Goal: Communication & Community: Answer question/provide support

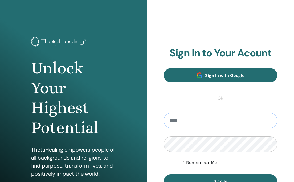
type input "**********"
click at [221, 181] on button "Sign In" at bounding box center [221, 181] width 114 height 14
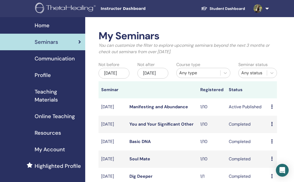
click at [268, 8] on link at bounding box center [260, 8] width 22 height 17
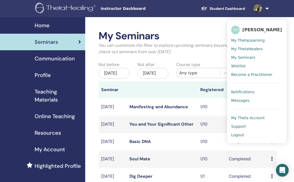
click at [264, 11] on link at bounding box center [260, 8] width 22 height 17
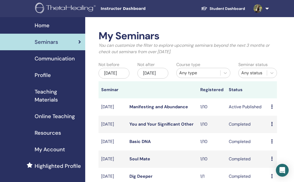
click at [264, 11] on link at bounding box center [260, 8] width 22 height 17
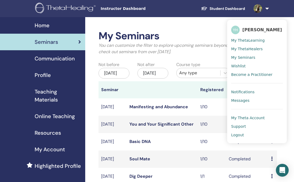
click at [245, 97] on link "Messages" at bounding box center [257, 100] width 52 height 9
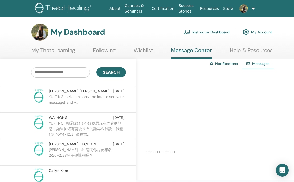
click at [219, 63] on link "Notifications" at bounding box center [226, 63] width 23 height 5
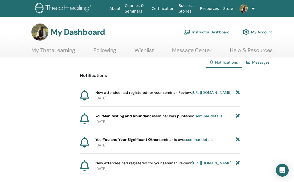
click at [254, 64] on link "Messages" at bounding box center [260, 62] width 17 height 5
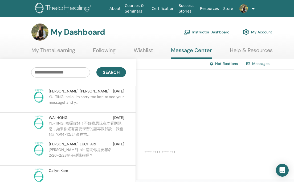
click at [97, 99] on p "YU-TING: hello! im sorry too late to see your message! and y..." at bounding box center [87, 102] width 77 height 16
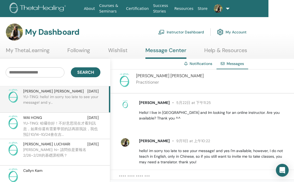
click at [79, 128] on p "YU-TING: 哈囉你好！不好意思現在才看到訊息，如果你還有需要學習的話再跟我說，我也預計10/14~10/24會在吉..." at bounding box center [61, 128] width 77 height 16
